Goal: Check status

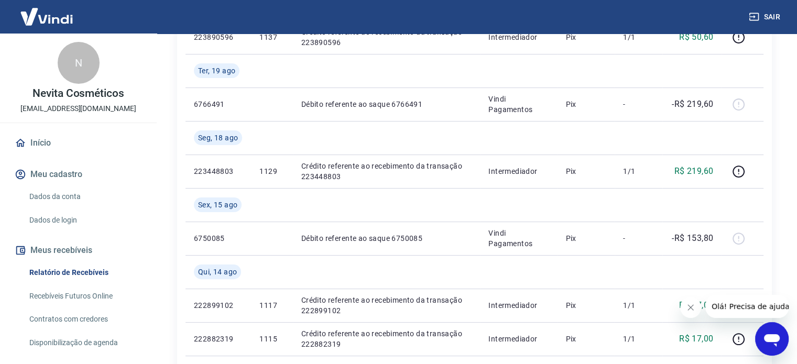
scroll to position [105, 0]
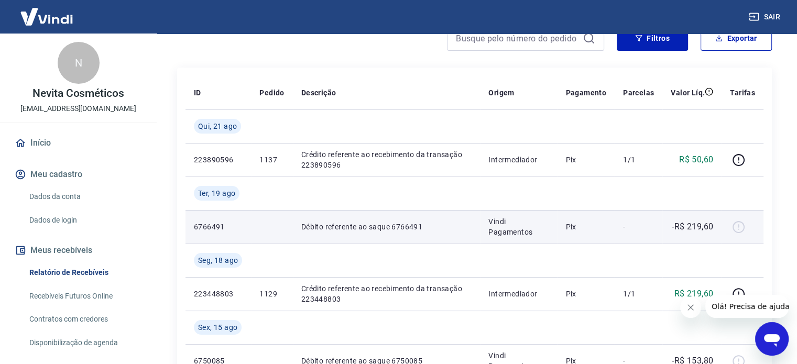
click at [438, 224] on p "Débito referente ao saque 6766491" at bounding box center [386, 227] width 171 height 10
click at [737, 229] on div at bounding box center [741, 226] width 25 height 17
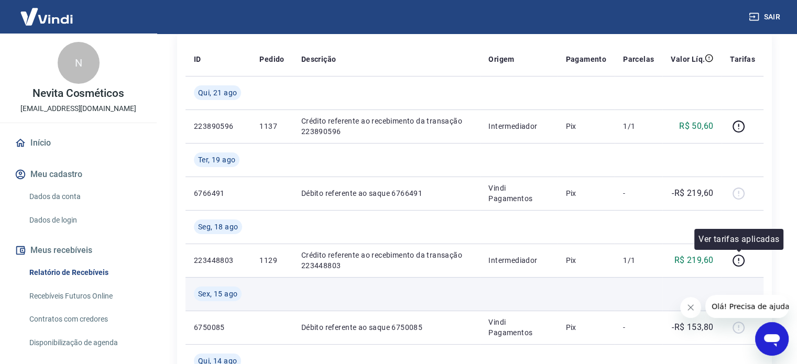
scroll to position [157, 0]
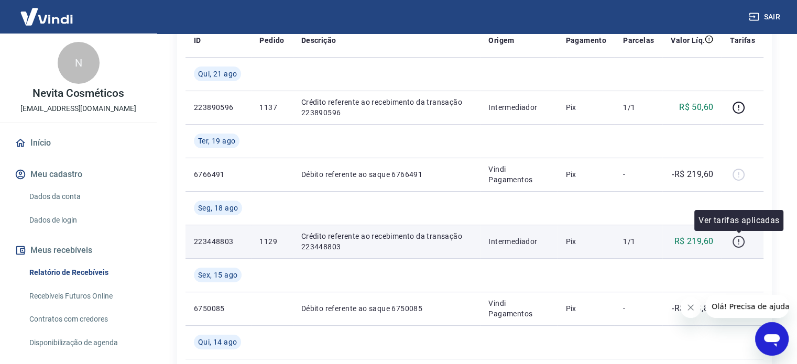
click at [735, 240] on icon "button" at bounding box center [738, 241] width 13 height 13
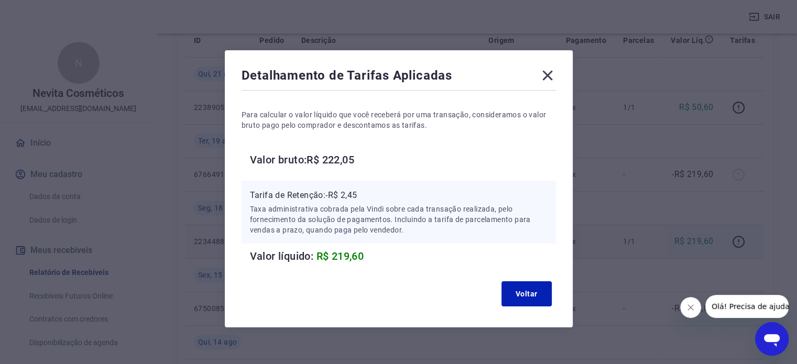
scroll to position [13, 0]
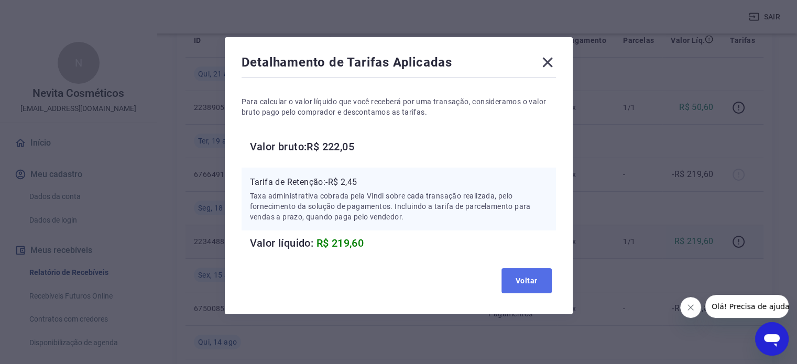
click at [530, 279] on button "Voltar" at bounding box center [526, 280] width 50 height 25
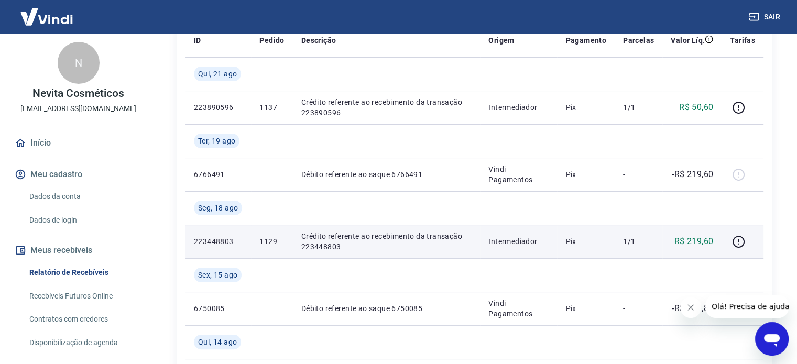
click at [518, 242] on p "Intermediador" at bounding box center [518, 241] width 60 height 10
click at [220, 240] on p "223448803" at bounding box center [218, 241] width 49 height 10
click at [351, 248] on p "Crédito referente ao recebimento da transação 223448803" at bounding box center [386, 241] width 171 height 21
click at [316, 248] on p "Crédito referente ao recebimento da transação 223448803" at bounding box center [386, 241] width 171 height 21
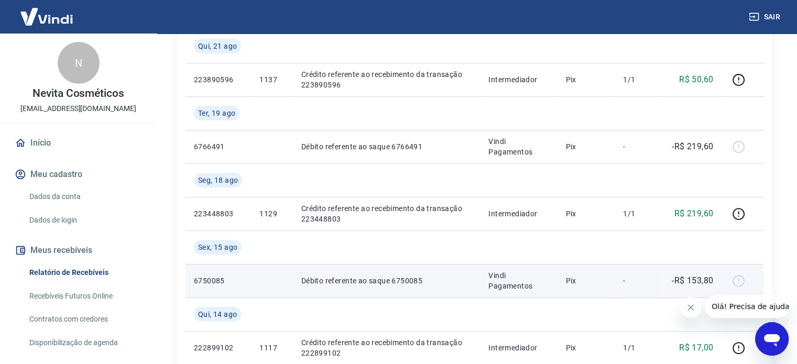
scroll to position [0, 0]
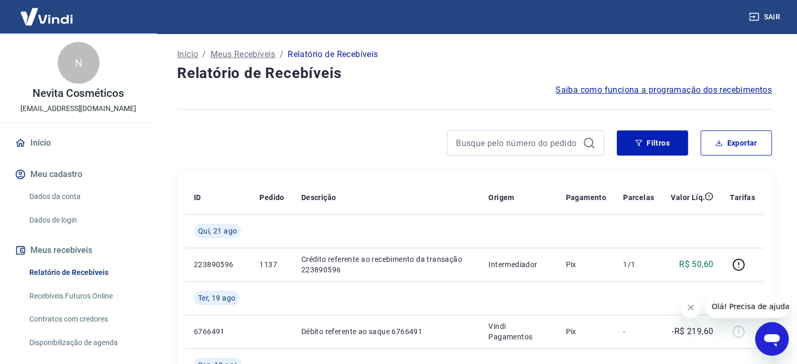
click at [253, 54] on p "Meus Recebíveis" at bounding box center [243, 54] width 65 height 13
click at [511, 148] on input at bounding box center [517, 143] width 123 height 16
type input "1135"
